Goal: Find specific page/section: Find specific page/section

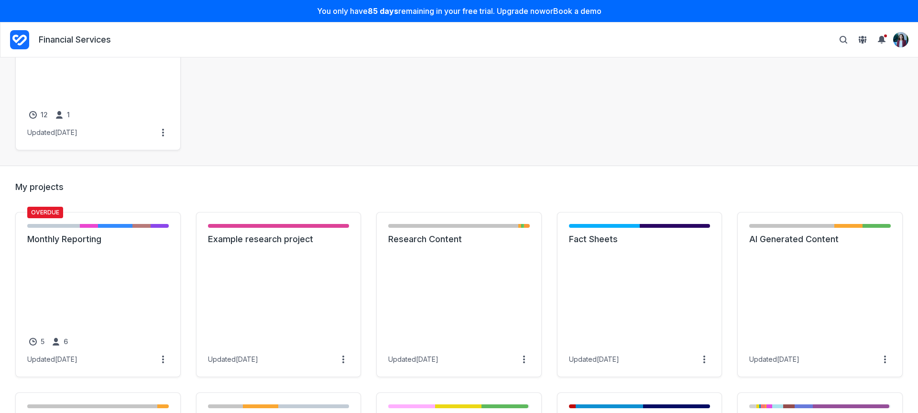
scroll to position [201, 0]
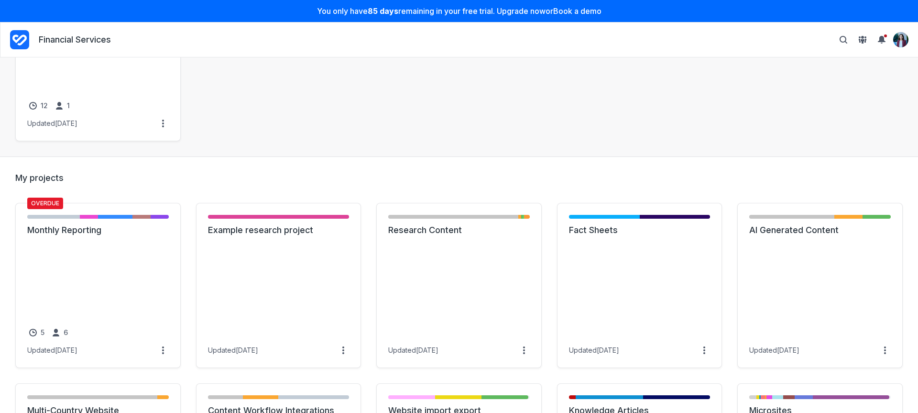
click at [368, 133] on div "Overdue Not started - 6 items ( 33% ) Initial brief - 4 items ( 22% ) Draft - 2…" at bounding box center [458, 58] width 887 height 165
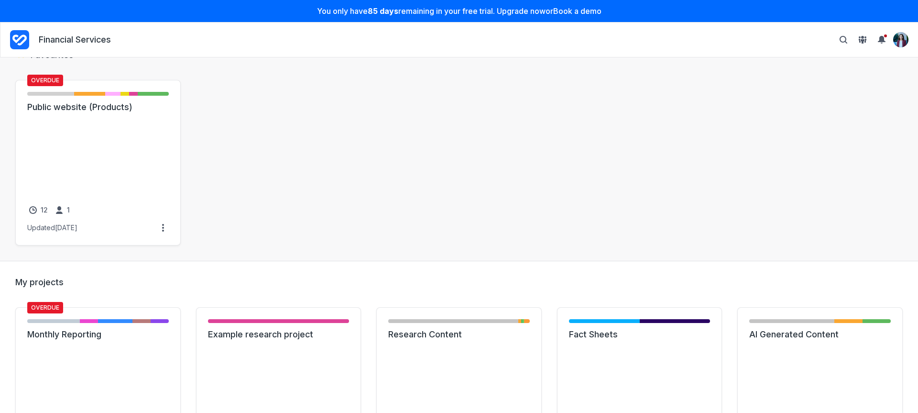
scroll to position [94, 0]
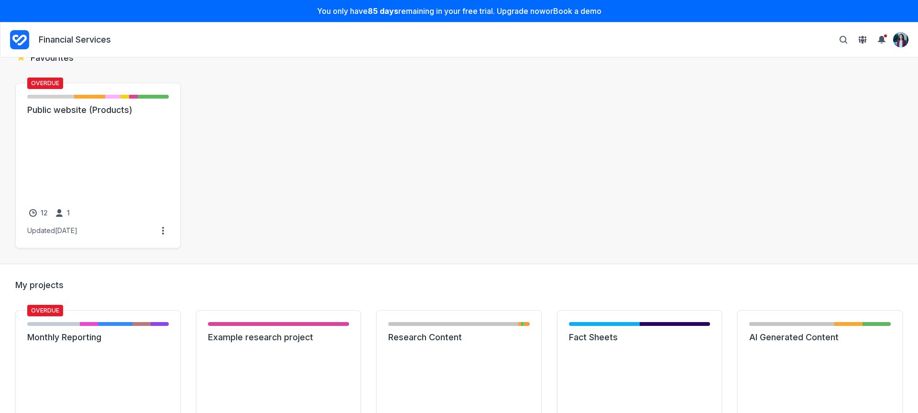
click at [330, 118] on div "Overdue Not started - 6 items ( 33% ) Initial brief - 4 items ( 22% ) Draft - 2…" at bounding box center [458, 165] width 887 height 165
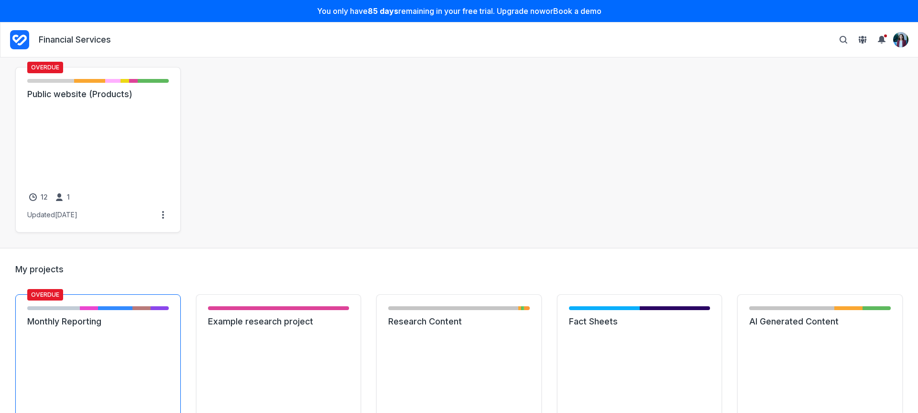
scroll to position [212, 0]
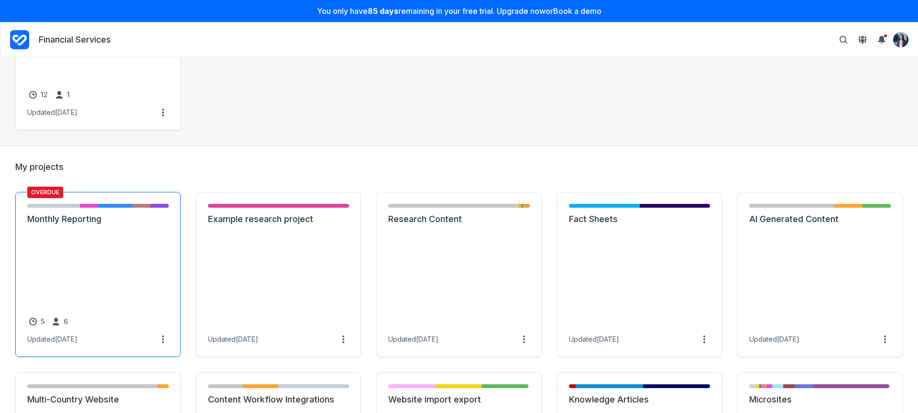
click at [87, 225] on link "Monthly Reporting" at bounding box center [97, 218] width 141 height 11
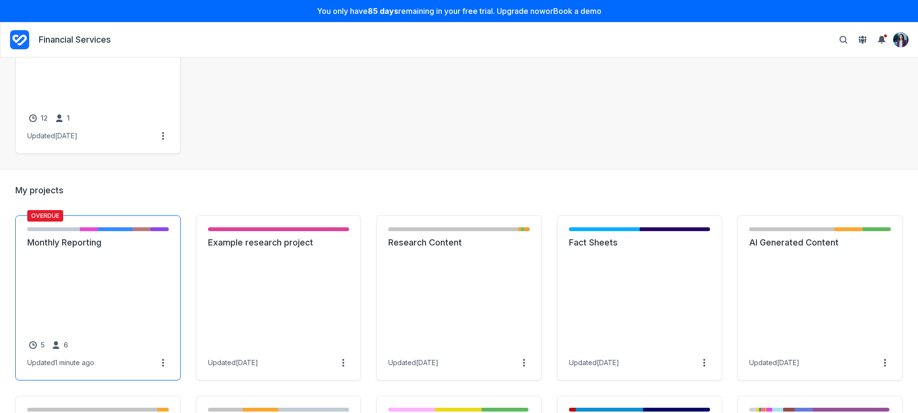
scroll to position [195, 0]
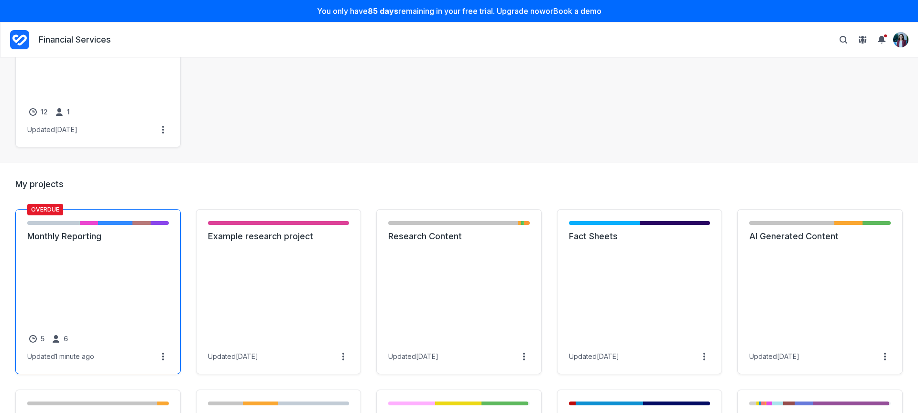
click at [81, 242] on link "Monthly Reporting" at bounding box center [97, 235] width 141 height 11
